Goal: Task Accomplishment & Management: Manage account settings

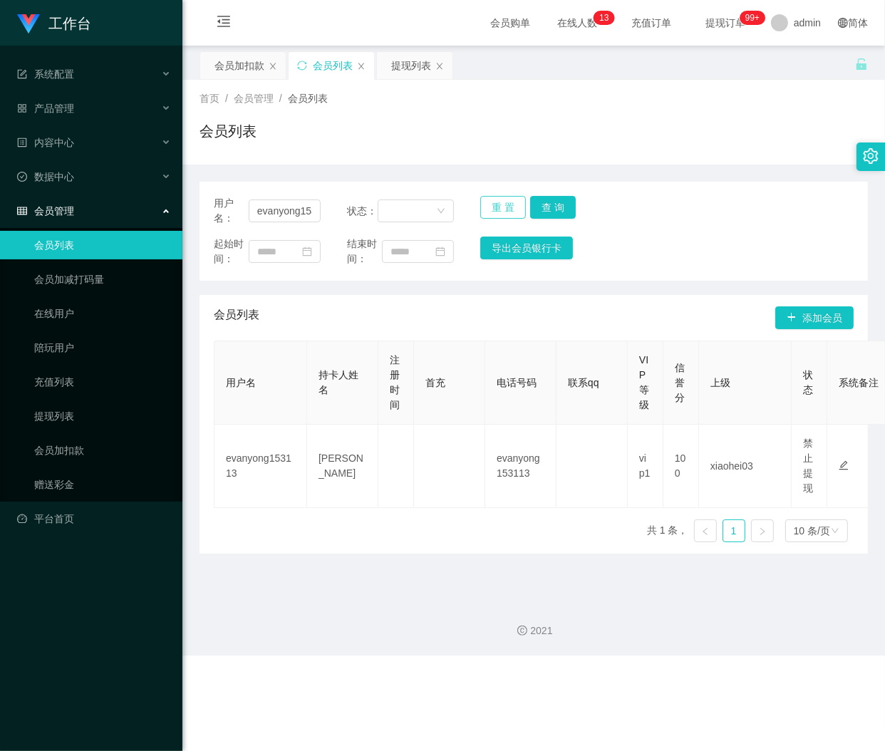
click at [494, 204] on button "重 置" at bounding box center [503, 207] width 46 height 23
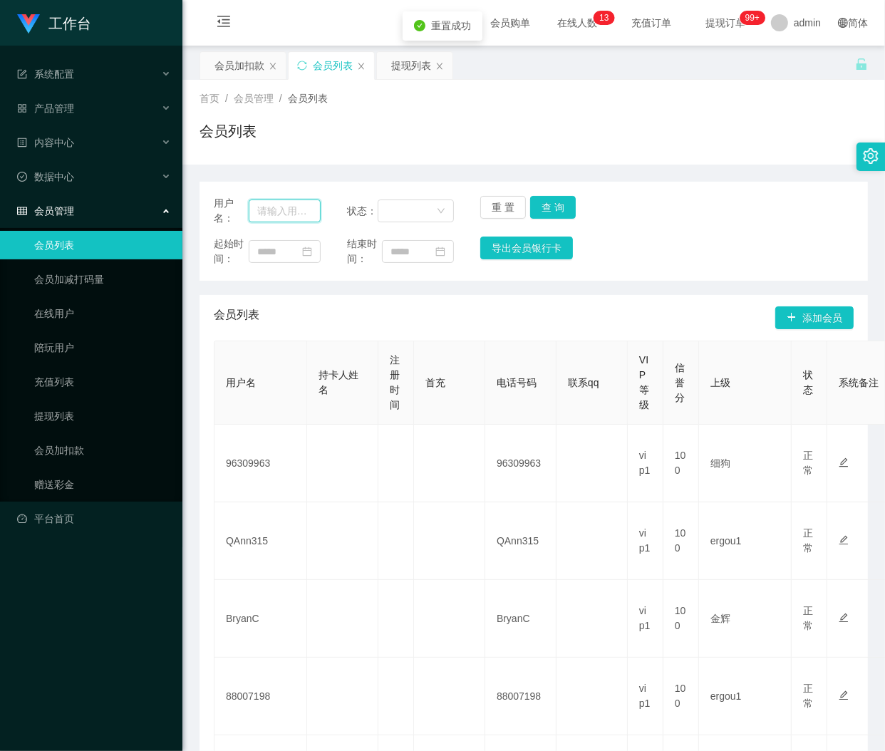
click at [287, 210] on input "text" at bounding box center [285, 211] width 72 height 23
paste input "86208127"
type input "86208127"
click at [558, 205] on button "查 询" at bounding box center [553, 207] width 46 height 23
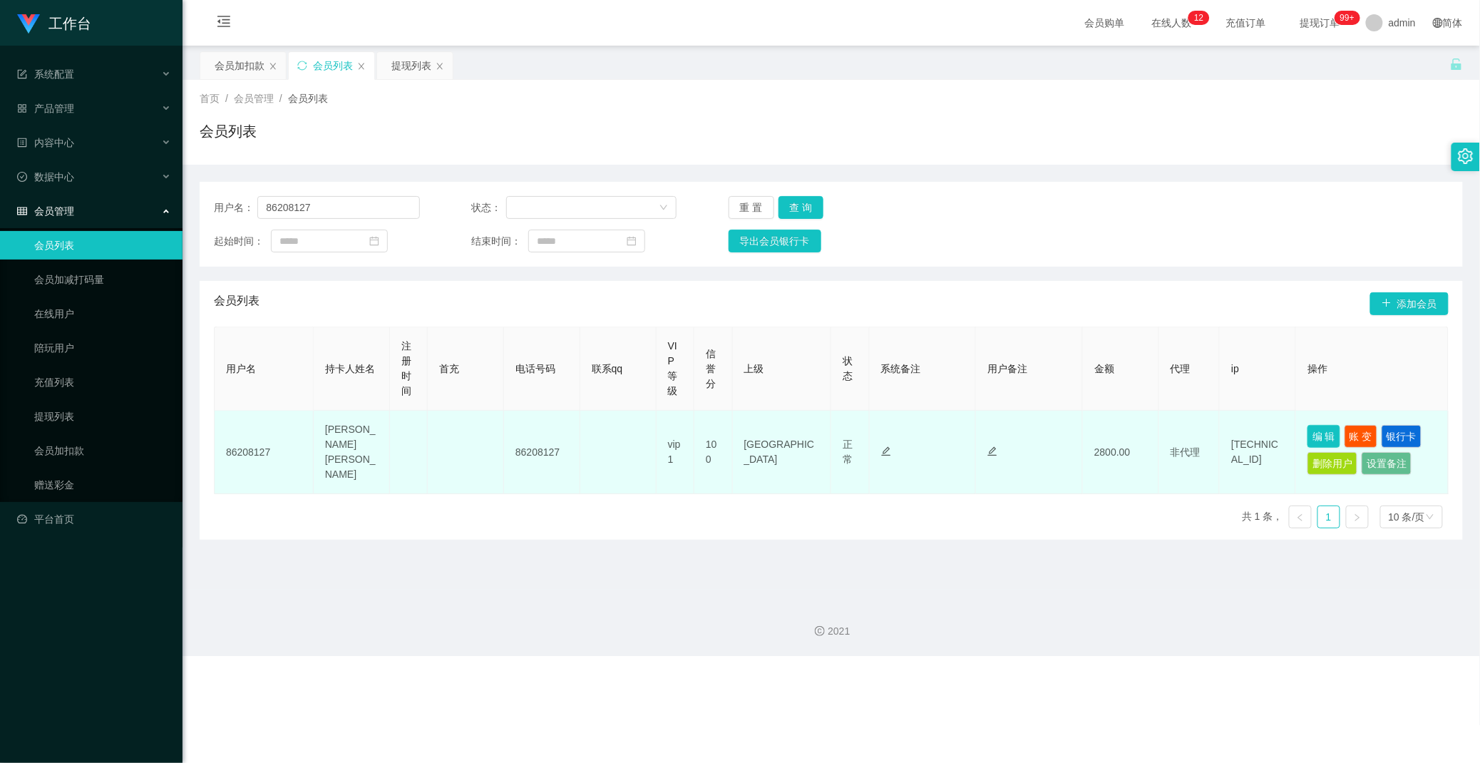
click at [885, 433] on button "编 辑" at bounding box center [1323, 436] width 33 height 23
type input "86208127"
type input "[PERSON_NAME] [PERSON_NAME]"
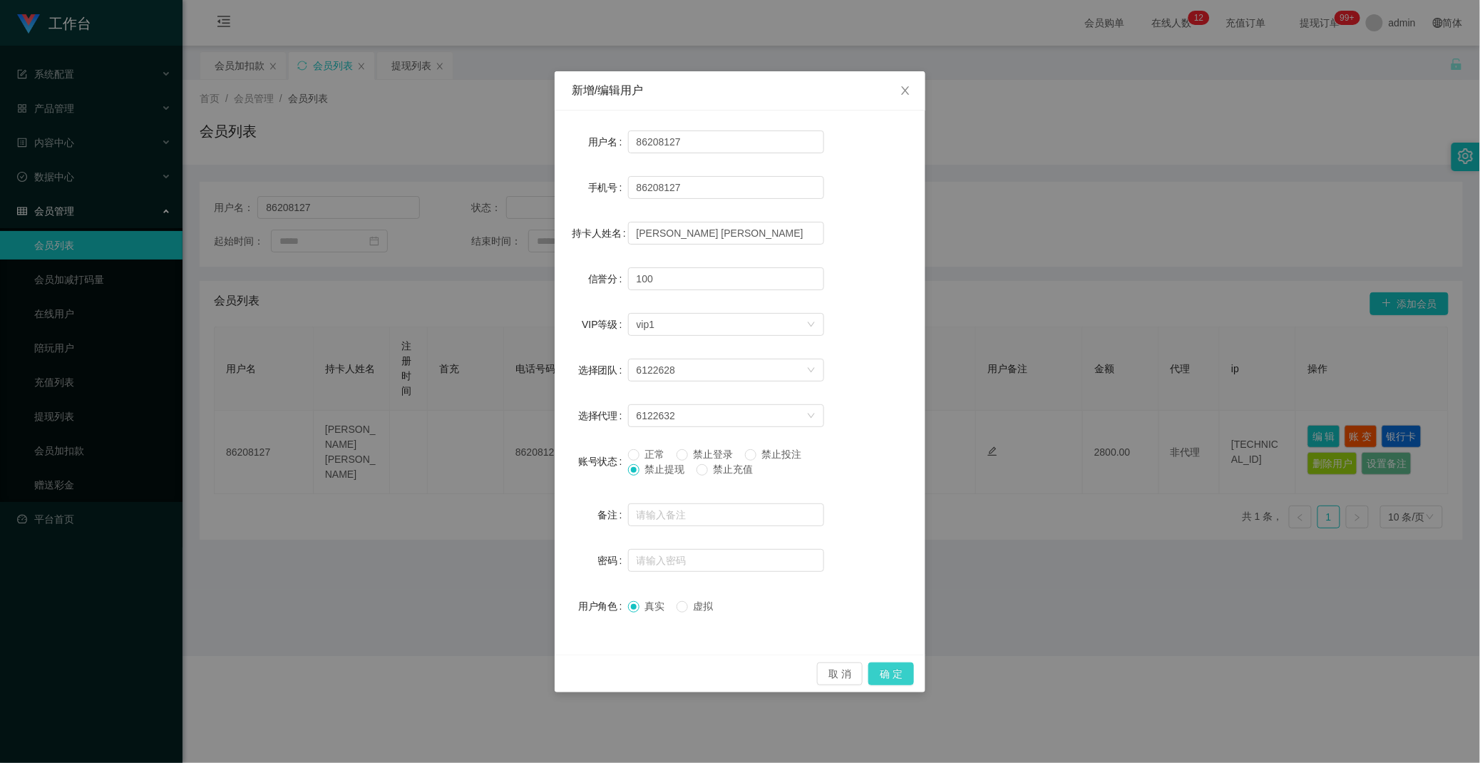
click at [882, 671] on button "确 定" at bounding box center [891, 673] width 46 height 23
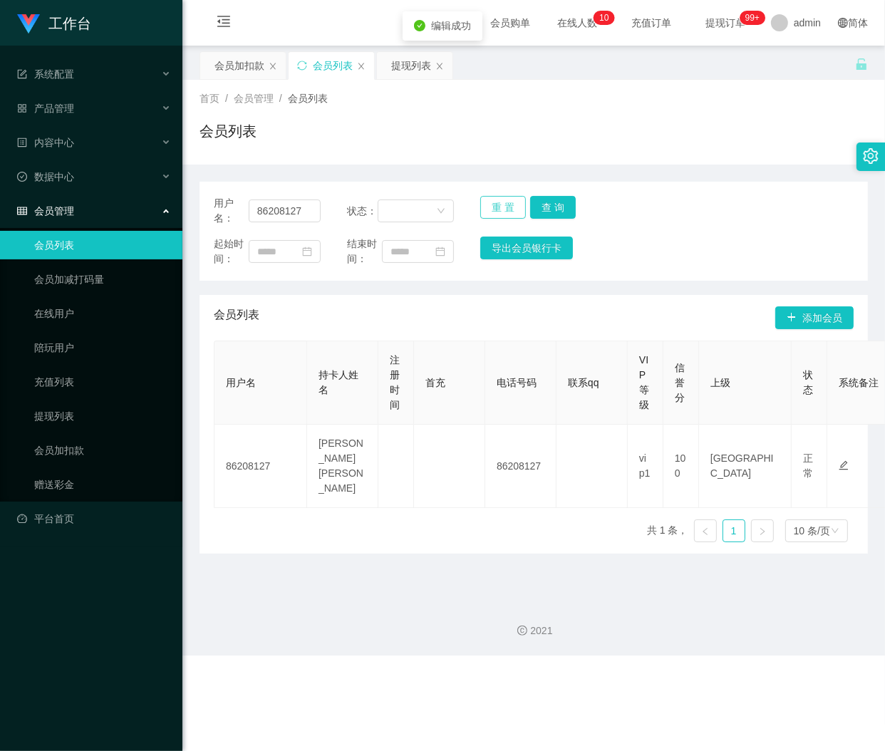
click at [493, 212] on button "重 置" at bounding box center [503, 207] width 46 height 23
